Goal: Task Accomplishment & Management: Complete application form

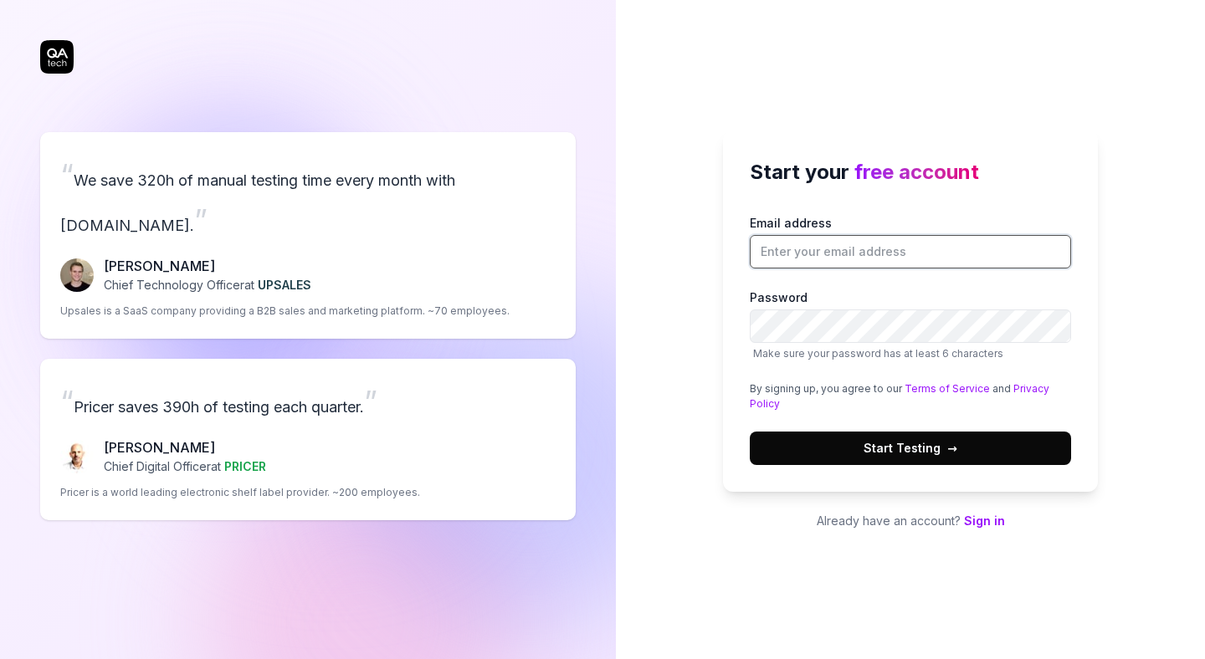
click at [829, 251] on input "Email address" at bounding box center [910, 251] width 321 height 33
type input "[PERSON_NAME][EMAIL_ADDRESS][PERSON_NAME][DOMAIN_NAME]"
click at [883, 445] on span "Start Testing →" at bounding box center [910, 448] width 94 height 18
click at [865, 241] on input "Email address" at bounding box center [910, 251] width 321 height 33
type input "[PERSON_NAME][EMAIL_ADDRESS][PERSON_NAME][DOMAIN_NAME]"
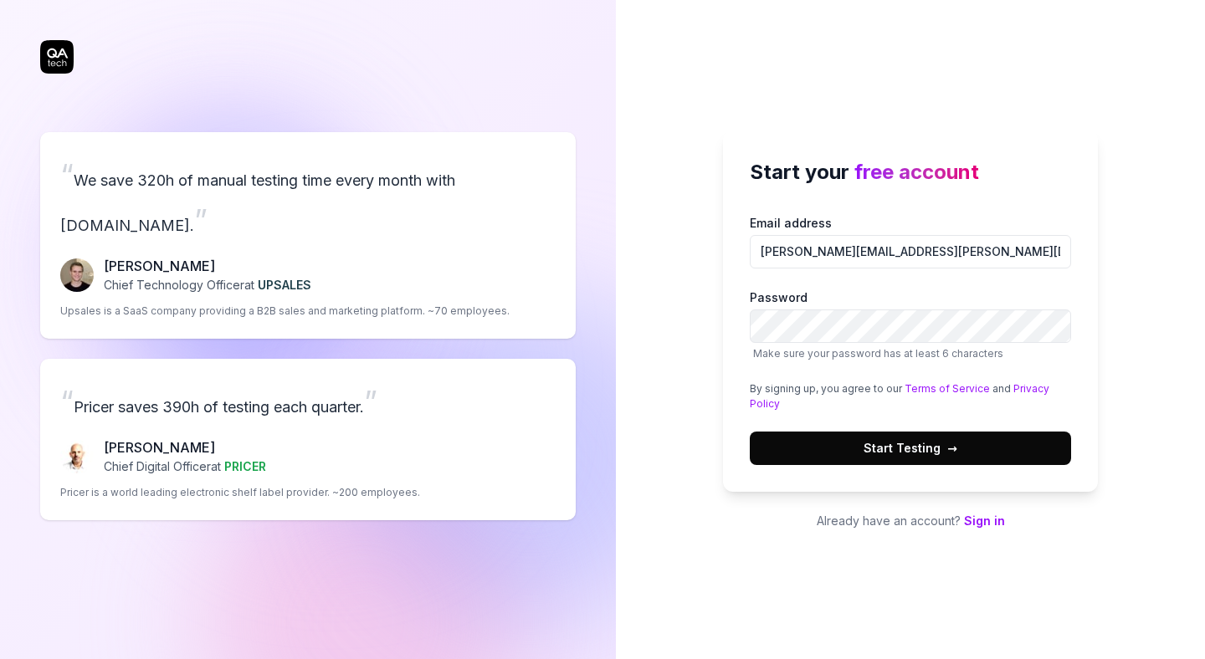
click at [896, 446] on span "Start Testing →" at bounding box center [910, 448] width 94 height 18
